Goal: Information Seeking & Learning: Learn about a topic

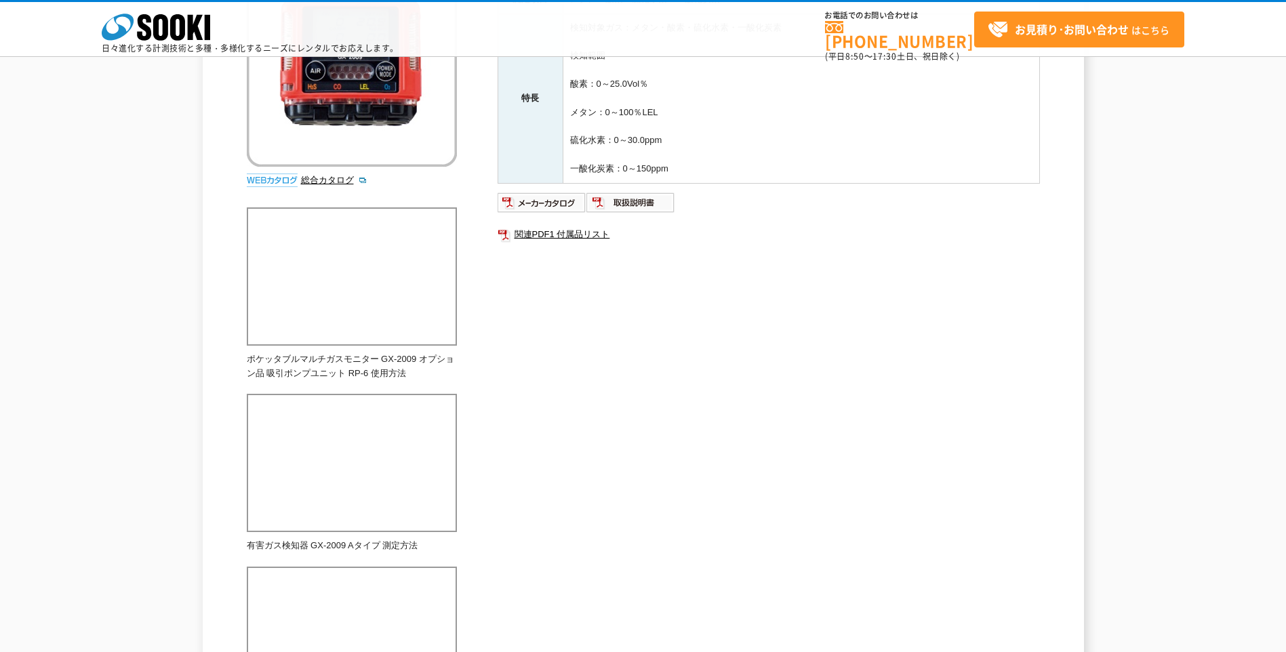
scroll to position [225, 0]
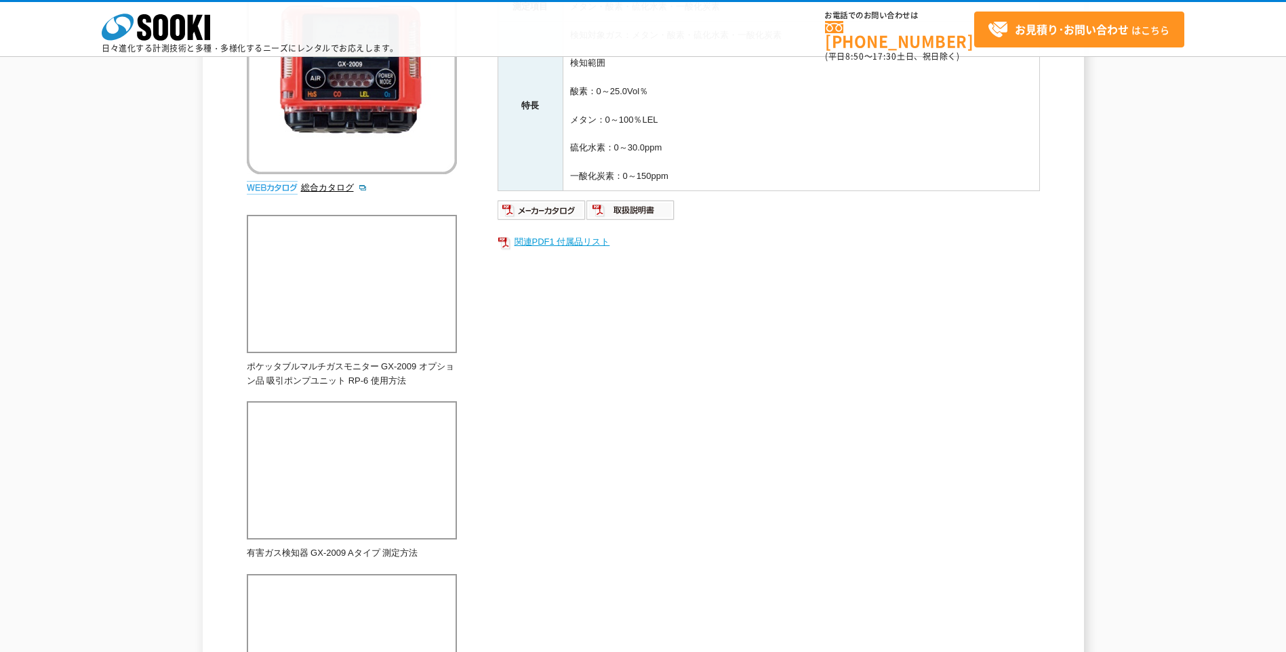
click at [553, 238] on link "関連PDF1 付属品リスト" at bounding box center [769, 242] width 542 height 18
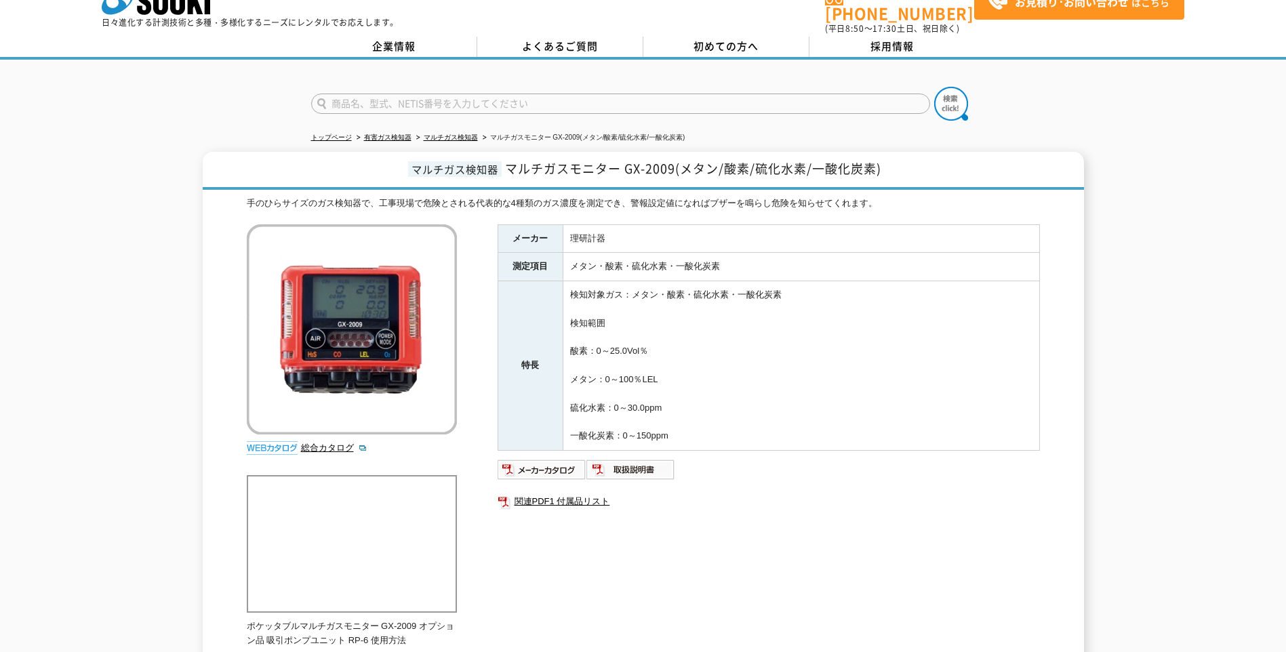
scroll to position [22, 0]
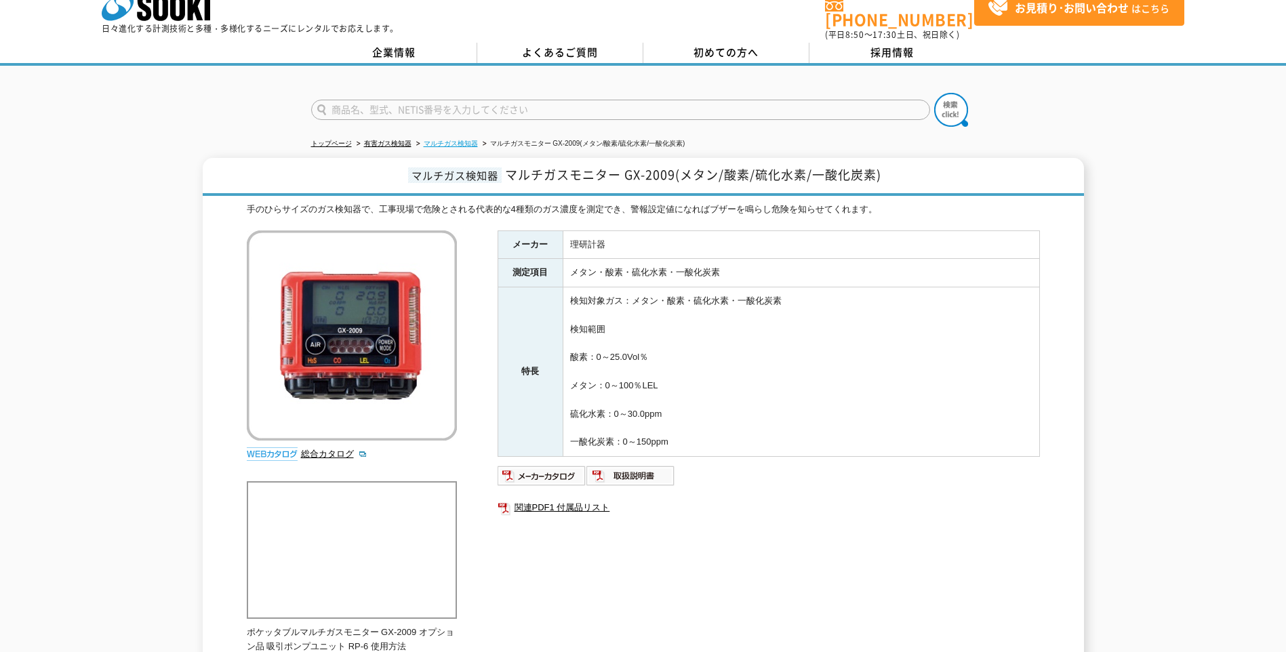
click at [456, 140] on link "マルチガス検知器" at bounding box center [451, 143] width 54 height 7
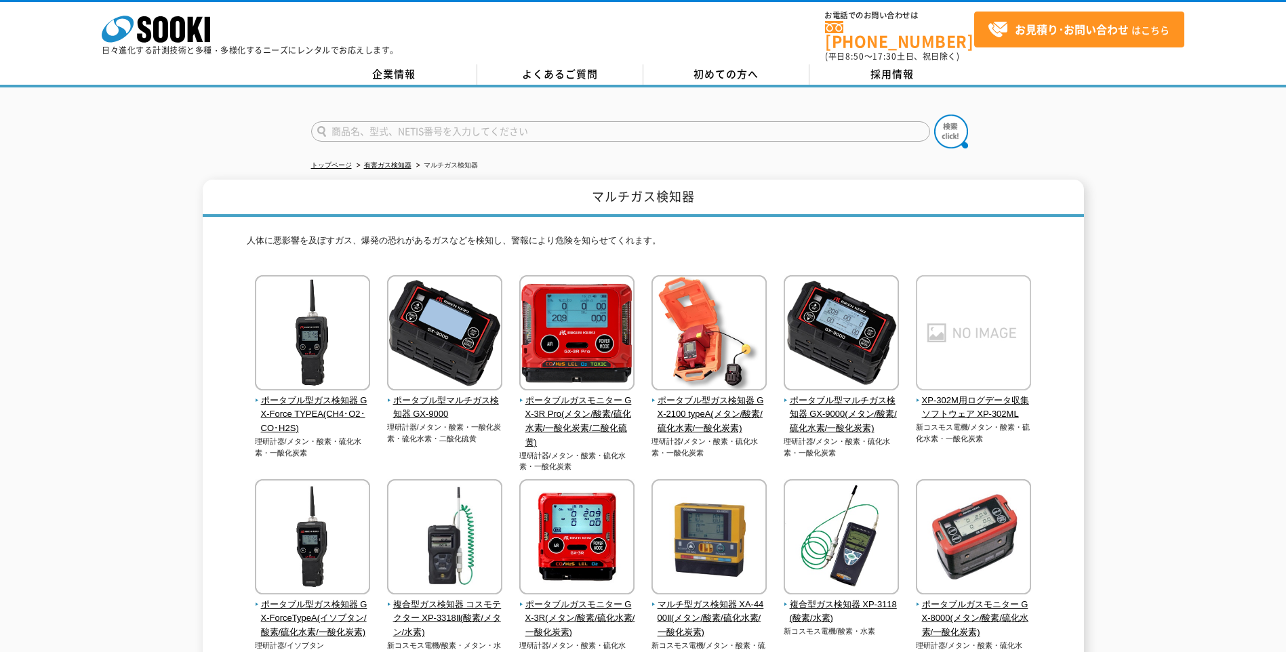
click at [472, 125] on input "text" at bounding box center [620, 131] width 619 height 20
type input "ポンプユニットセット"
click at [934, 115] on button at bounding box center [951, 132] width 34 height 34
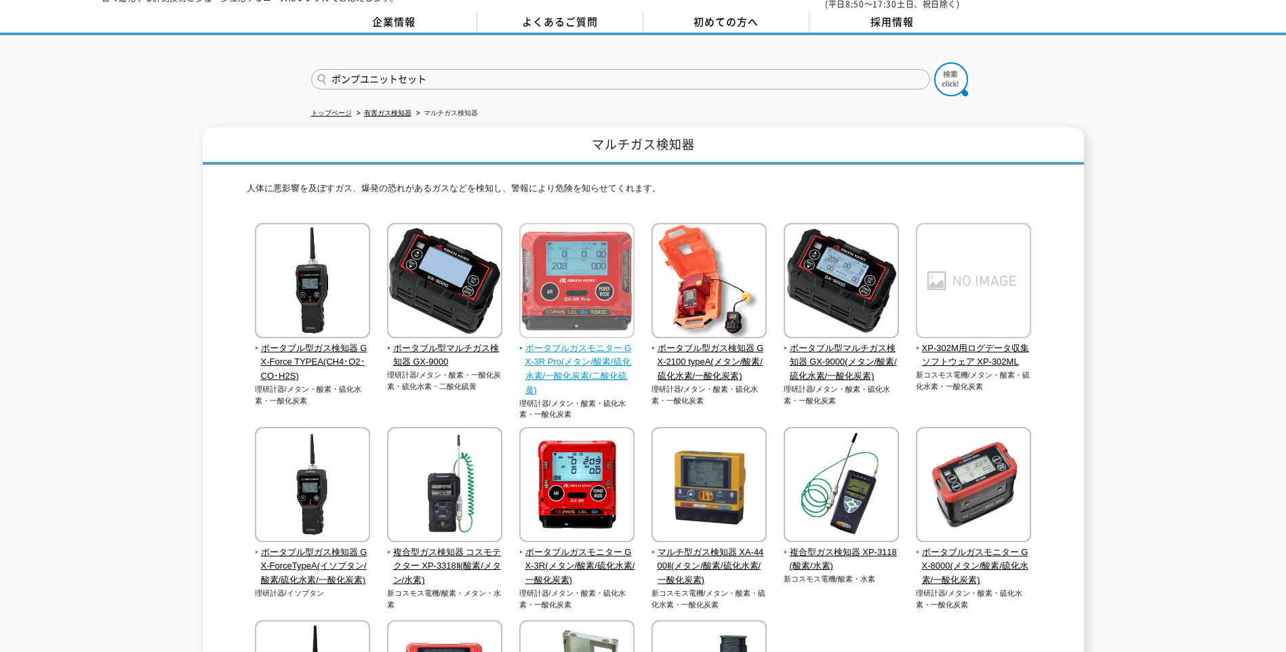
scroll to position [203, 0]
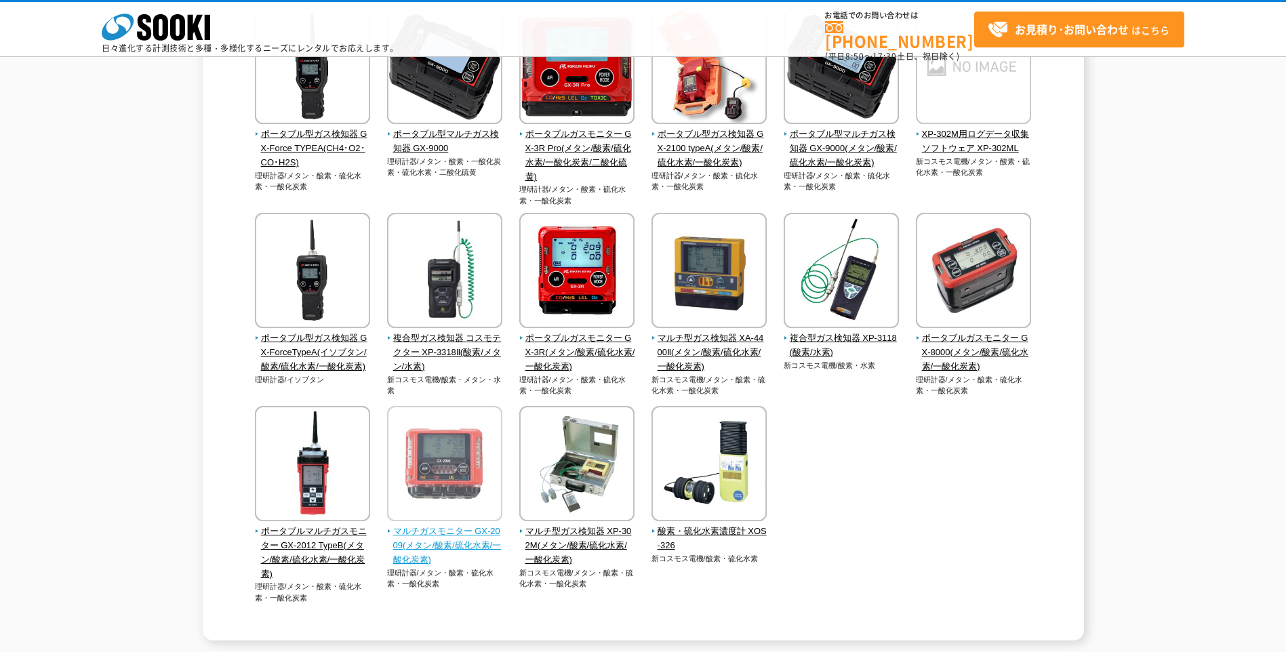
click at [414, 525] on span "マルチガスモニター GX-2009(メタン/酸素/硫化水素/一酸化炭素)" at bounding box center [445, 546] width 116 height 42
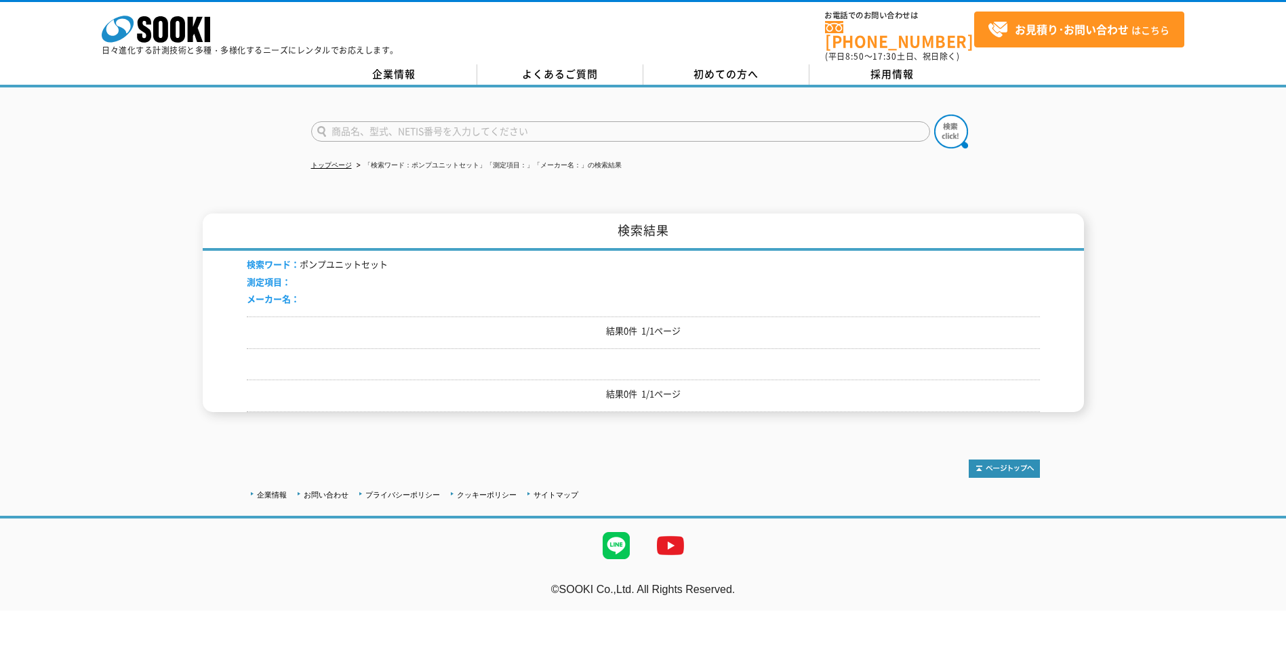
click at [529, 125] on input "text" at bounding box center [620, 131] width 619 height 20
type input "ポンプユニット"
click at [934, 115] on button at bounding box center [951, 132] width 34 height 34
